Goal: Information Seeking & Learning: Learn about a topic

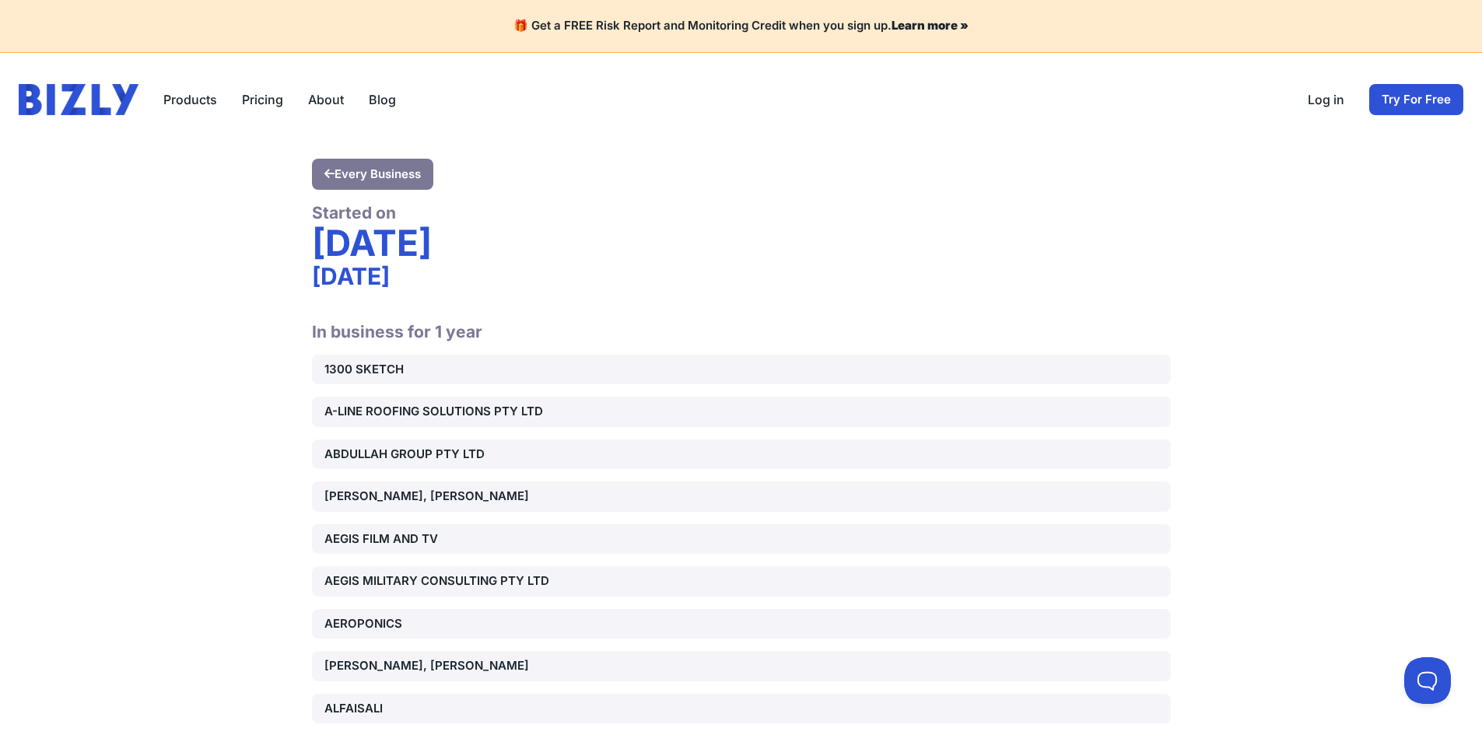
scroll to position [16526, 0]
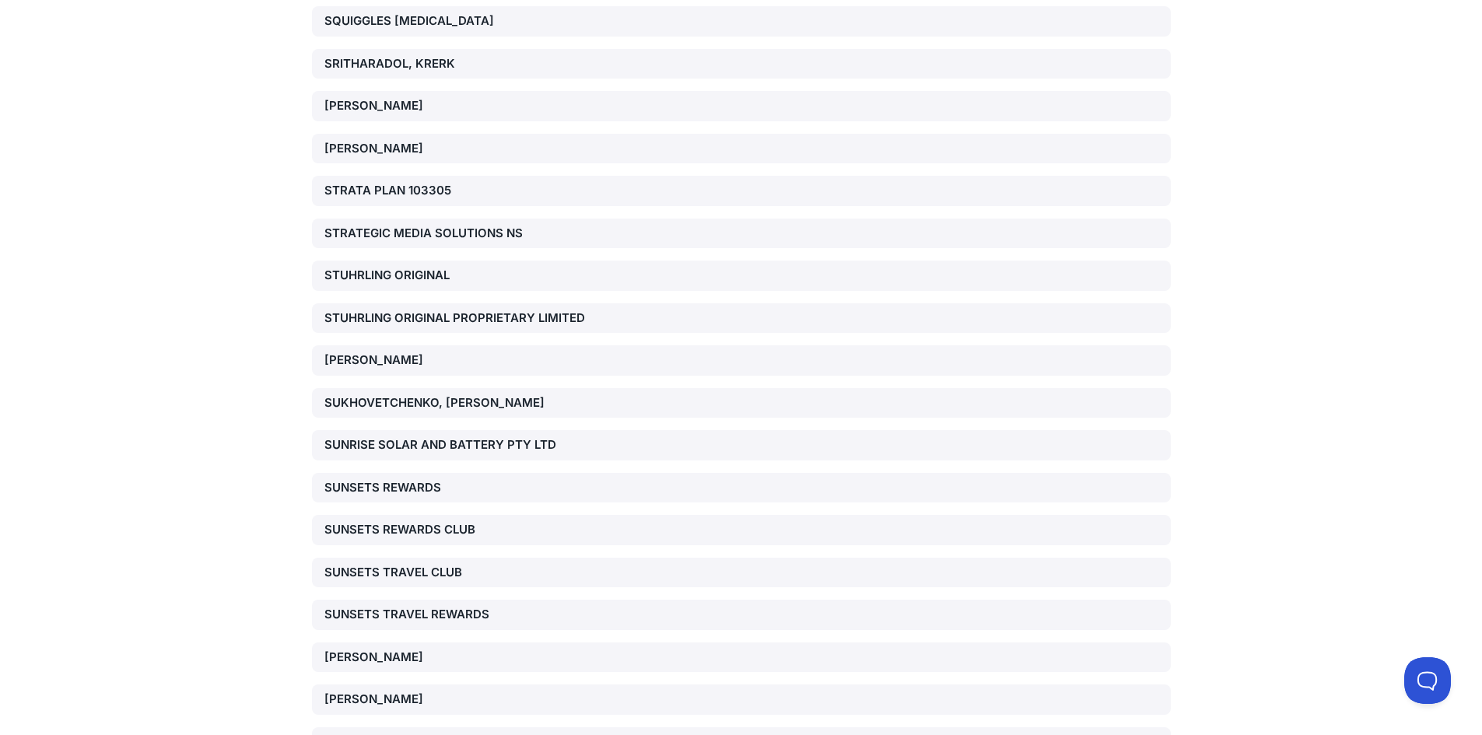
click at [448, 395] on div "SUKHOVETCHENKO, [PERSON_NAME]" at bounding box center [461, 404] width 274 height 18
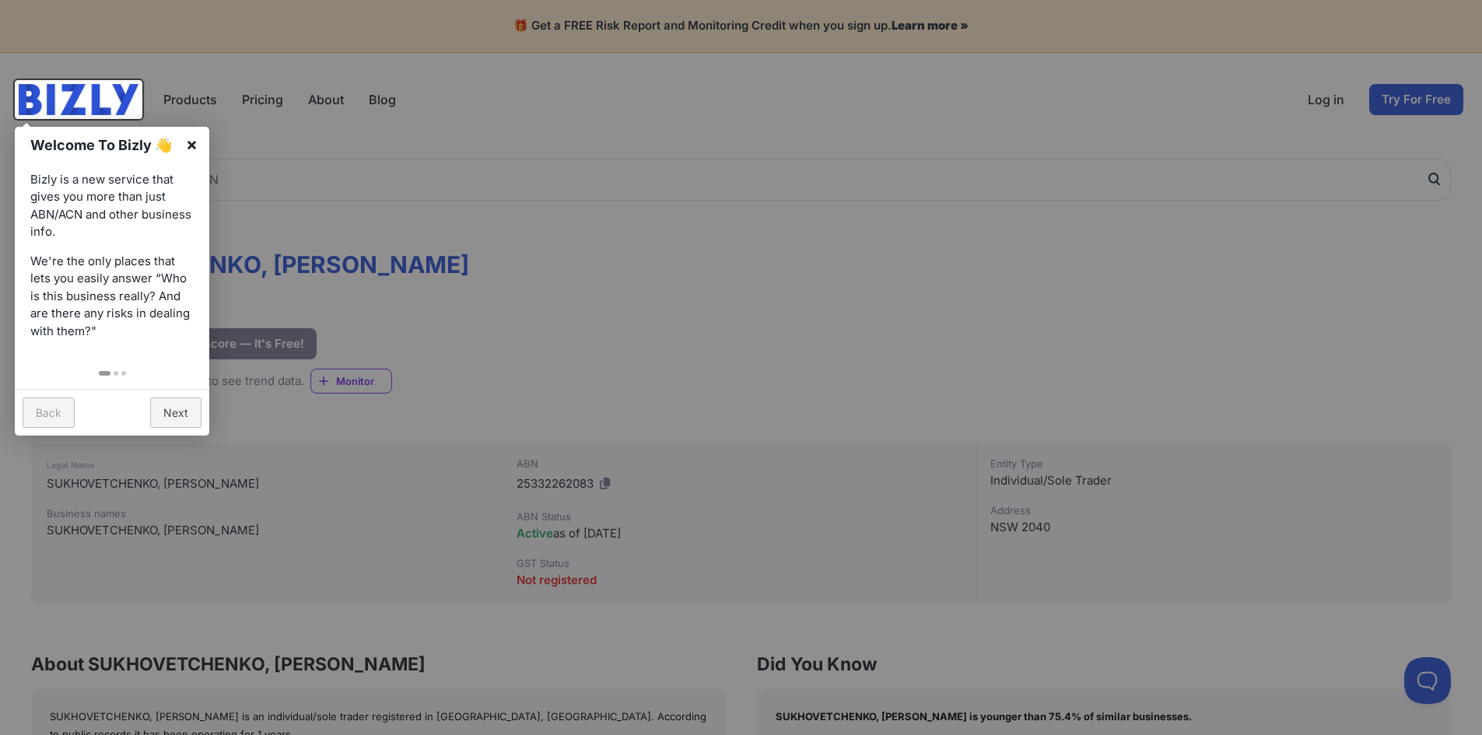
click at [195, 146] on link "×" at bounding box center [191, 144] width 35 height 35
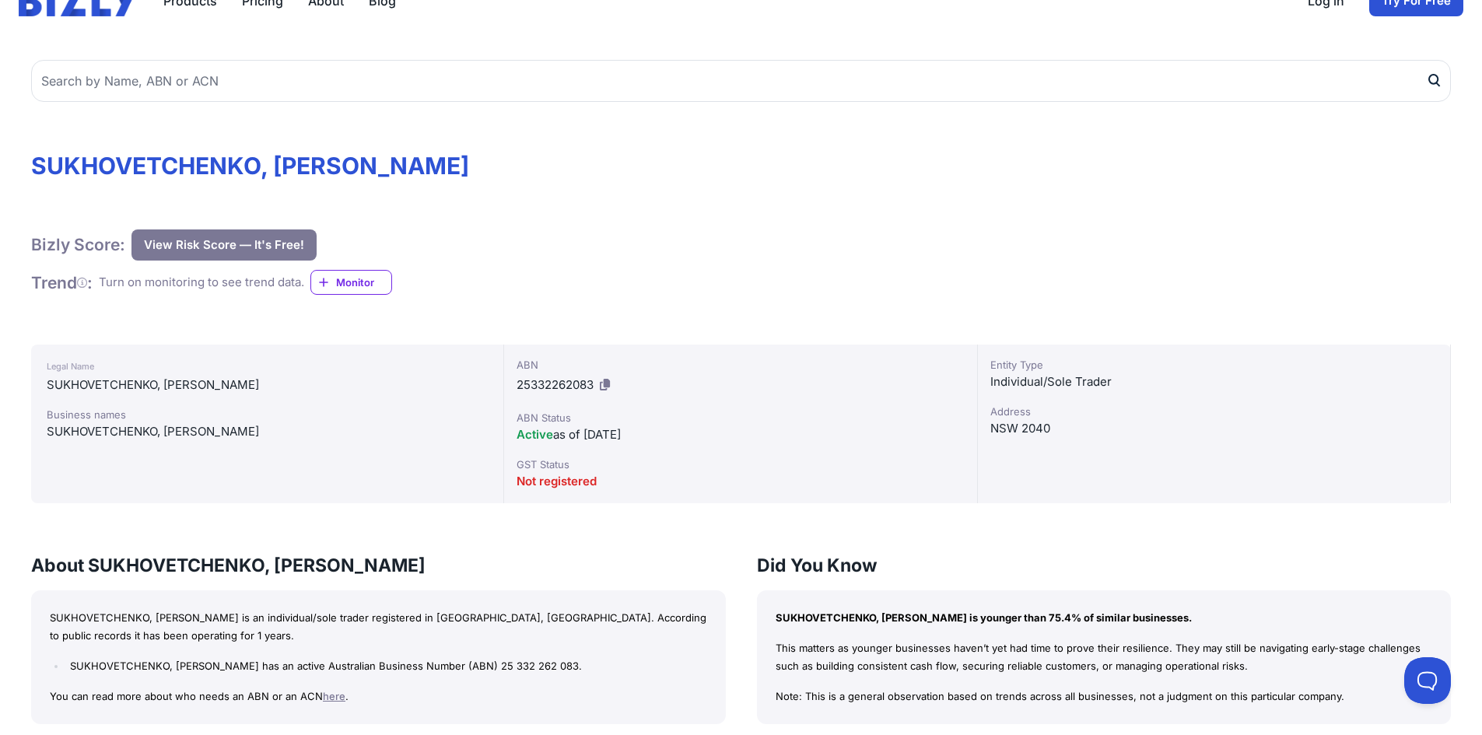
scroll to position [78, 0]
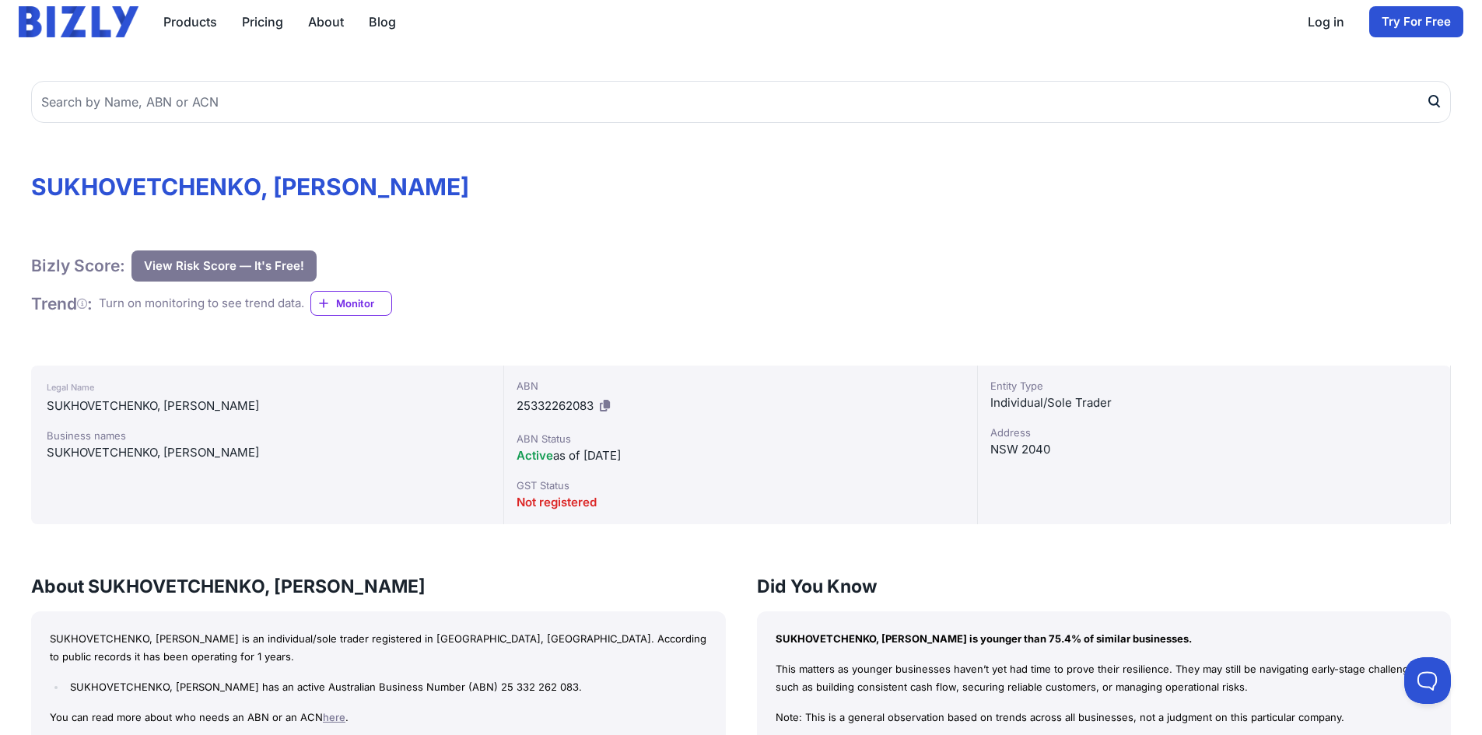
click at [274, 258] on button "View Risk Score — It's Free!" at bounding box center [224, 266] width 185 height 31
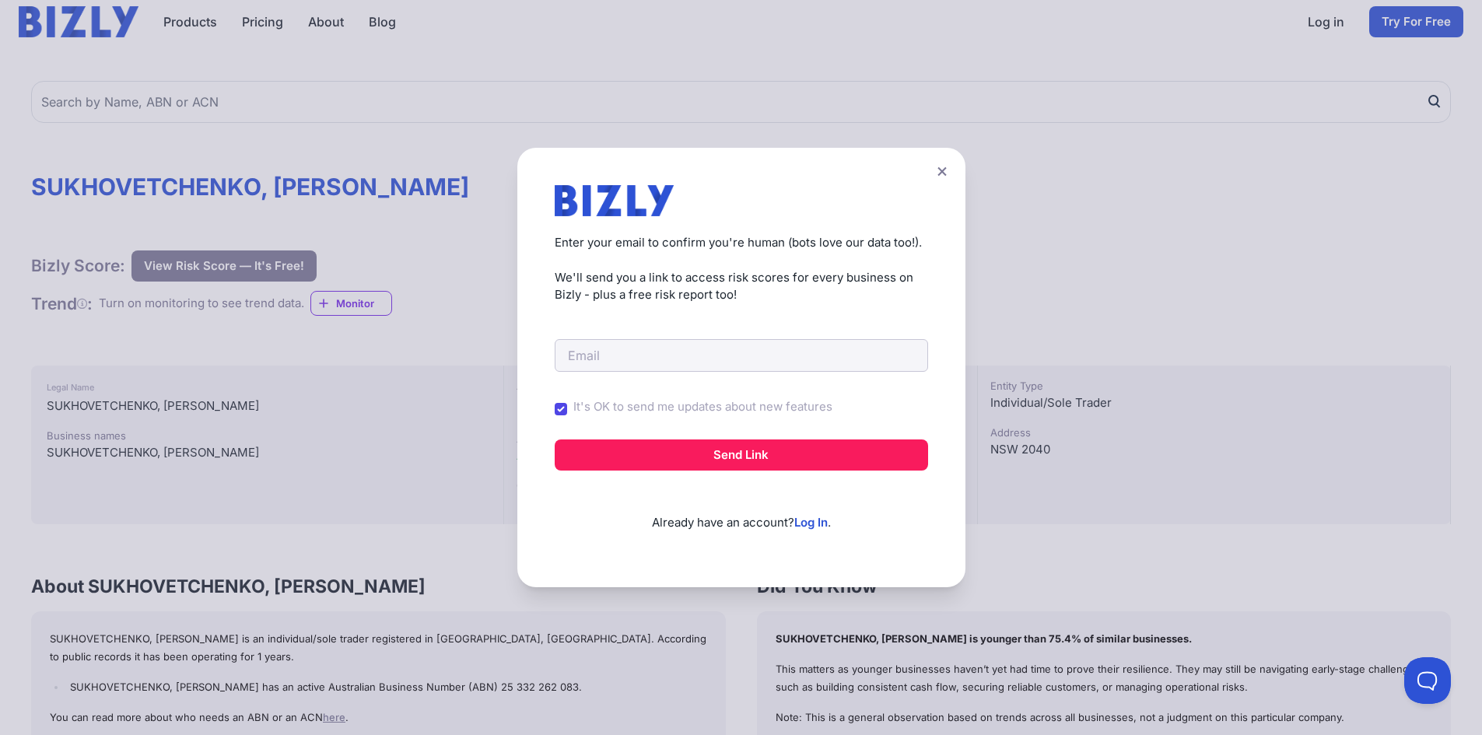
click at [938, 168] on button at bounding box center [942, 171] width 22 height 23
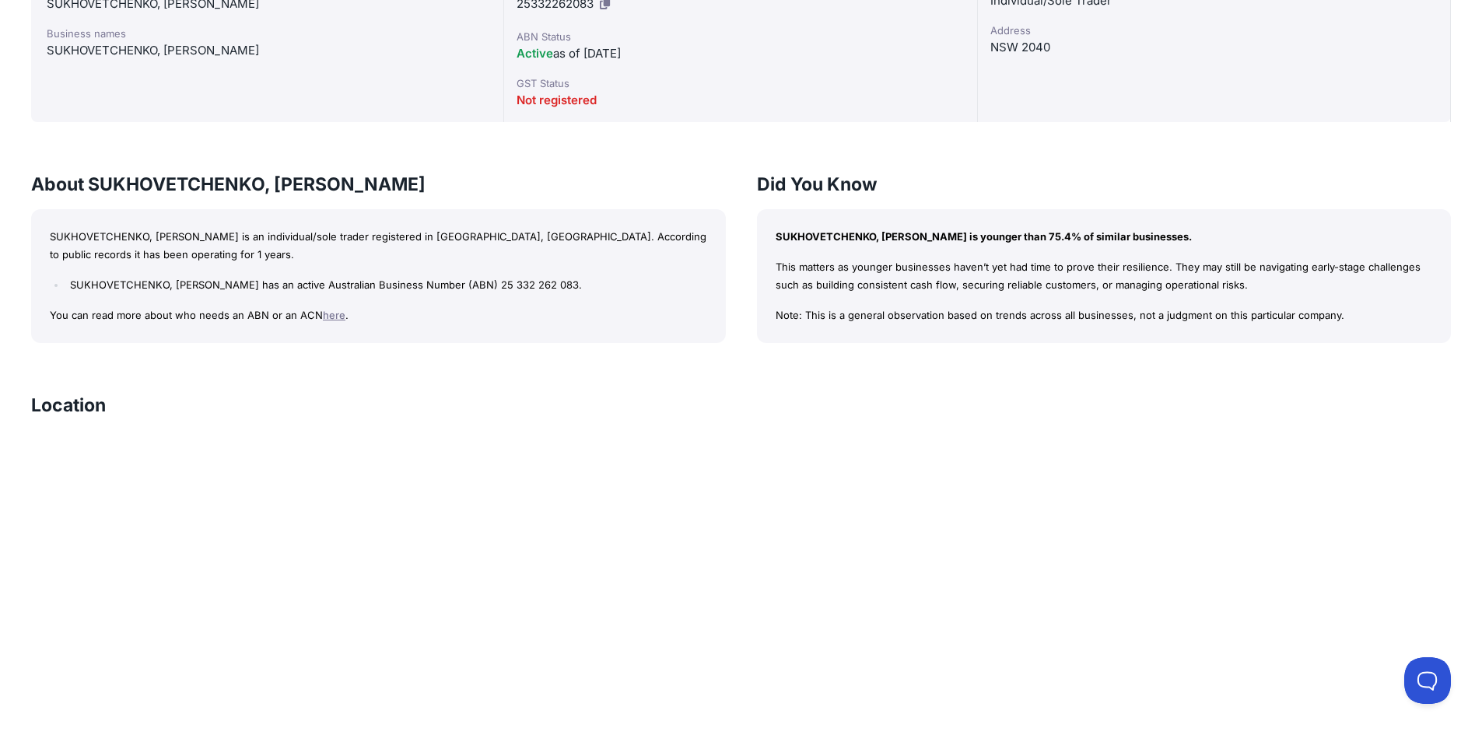
scroll to position [389, 0]
